Goal: Find specific page/section: Find specific page/section

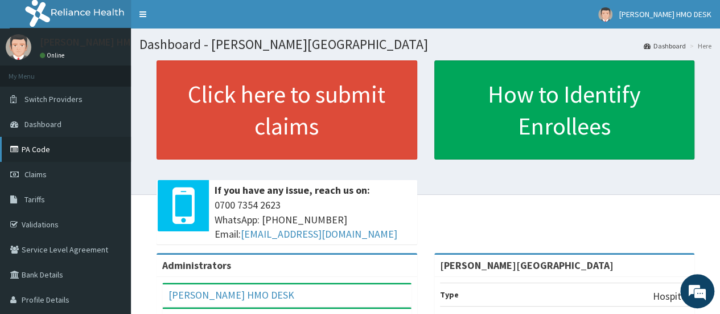
click at [67, 151] on link "PA Code" at bounding box center [65, 149] width 131 height 25
click at [38, 153] on link "PA Code" at bounding box center [65, 149] width 131 height 25
